Goal: Navigation & Orientation: Find specific page/section

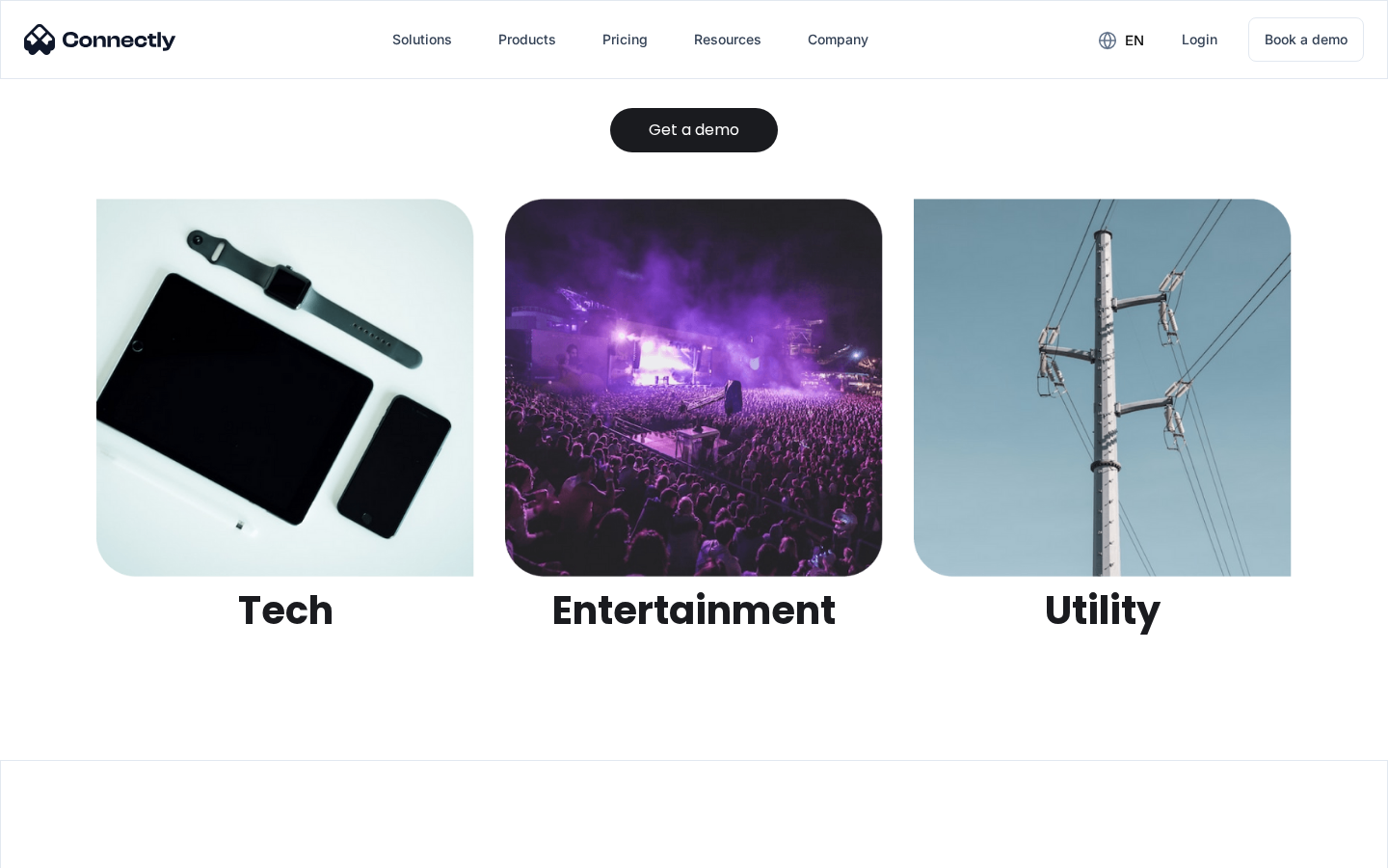
scroll to position [6082, 0]
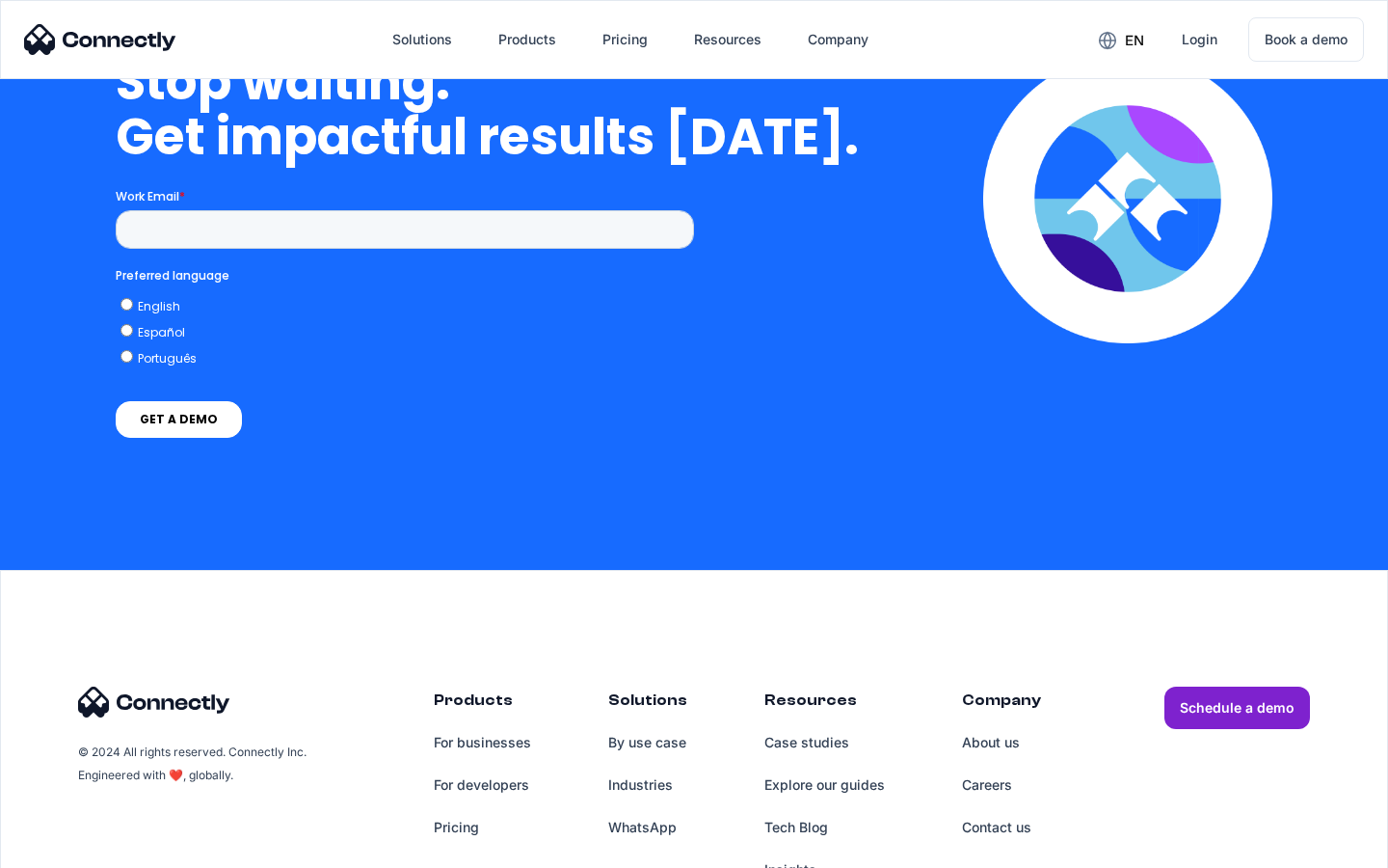
scroll to position [4891, 0]
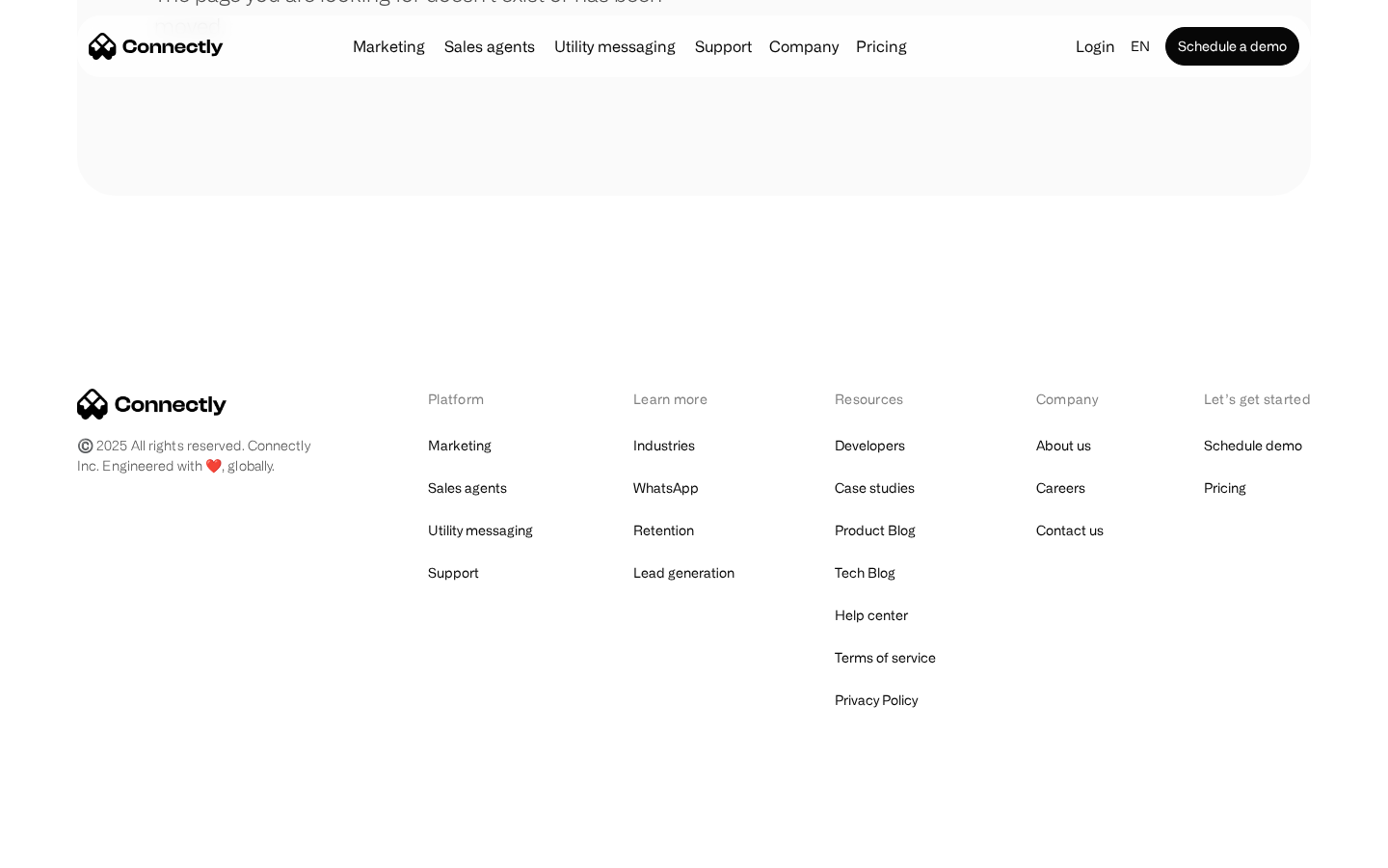
scroll to position [352, 0]
